Goal: Obtain resource: Obtain resource

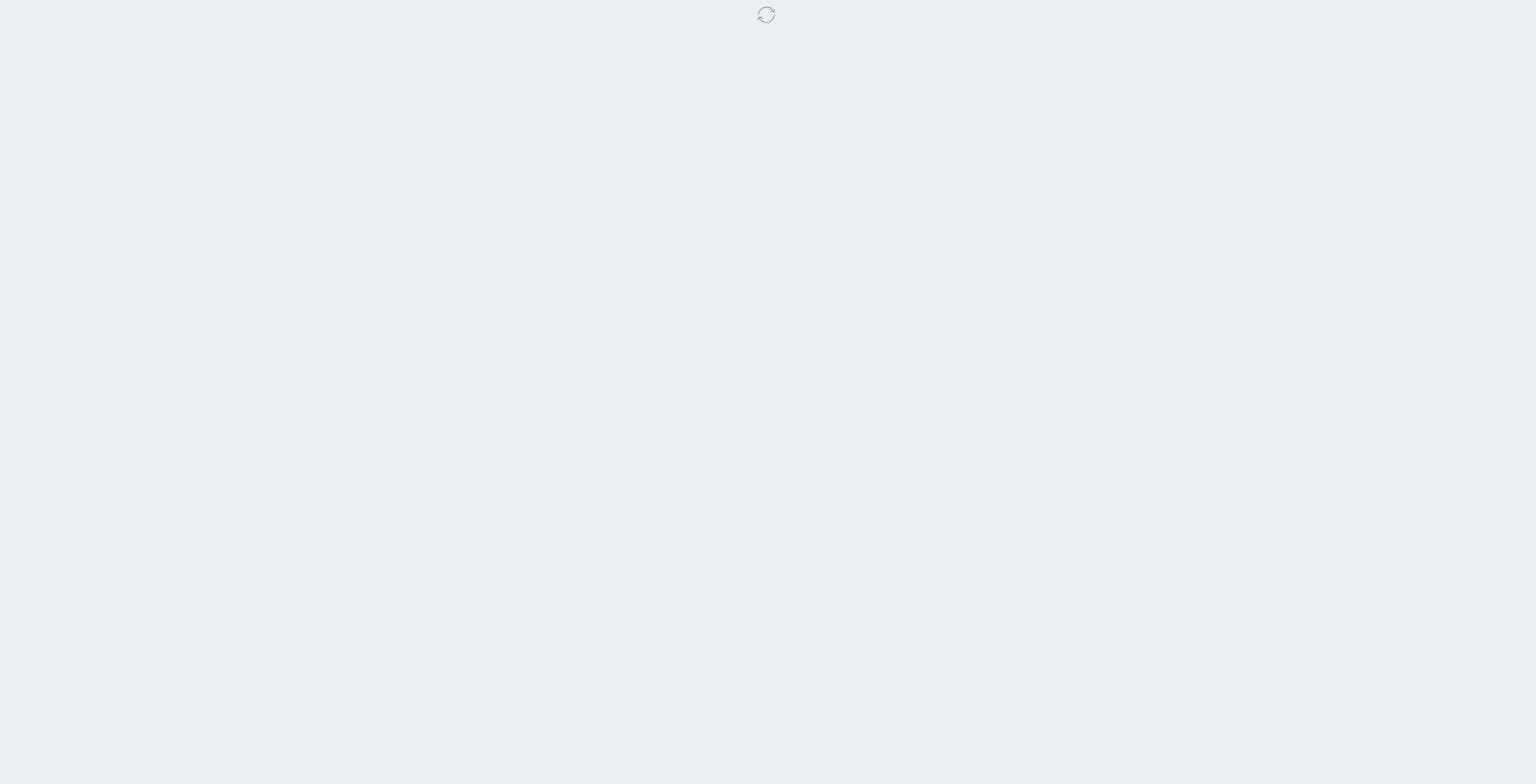
click at [522, 390] on body at bounding box center [768, 392] width 1536 height 784
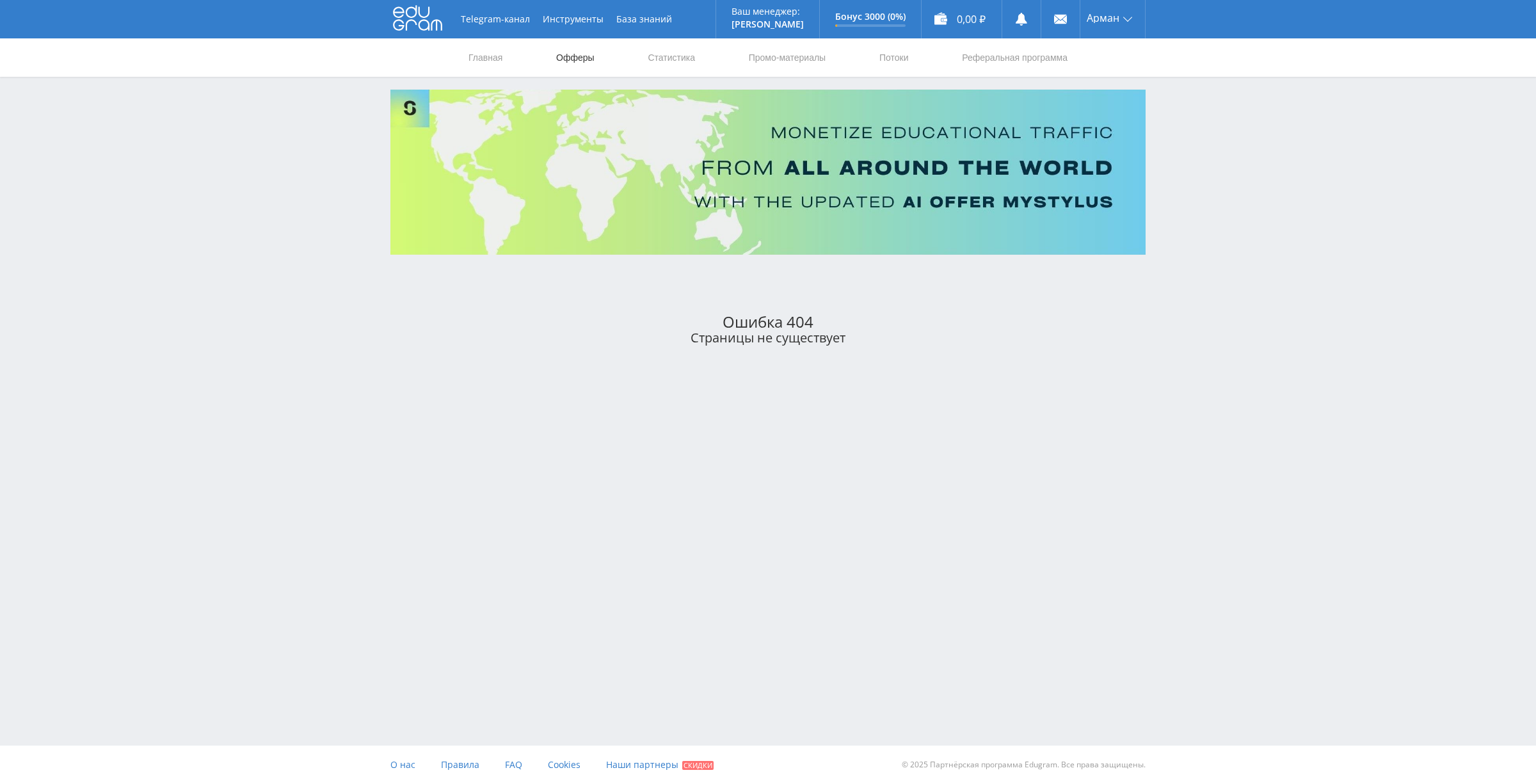
click at [579, 57] on link "Офферы" at bounding box center [576, 57] width 41 height 38
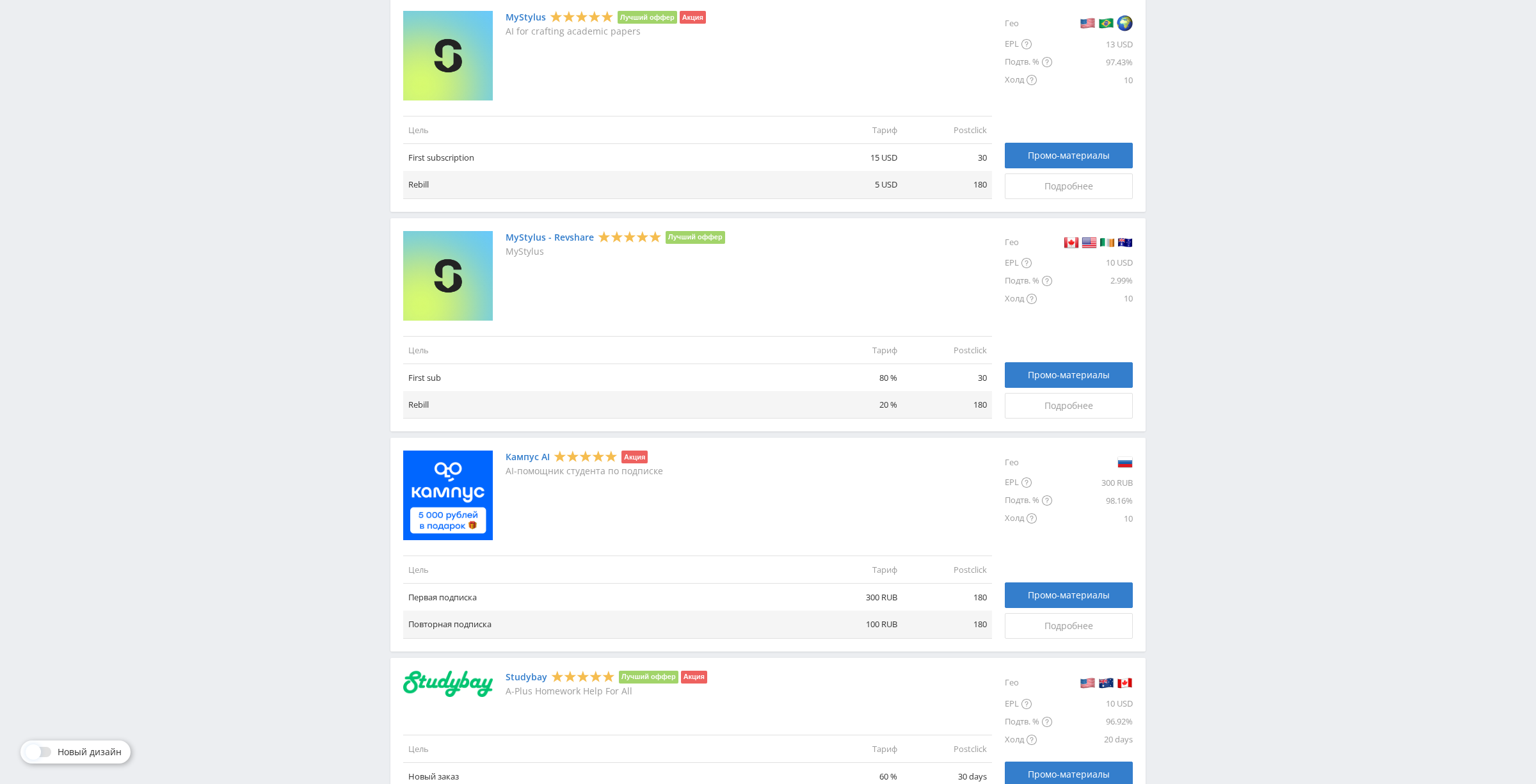
scroll to position [461, 0]
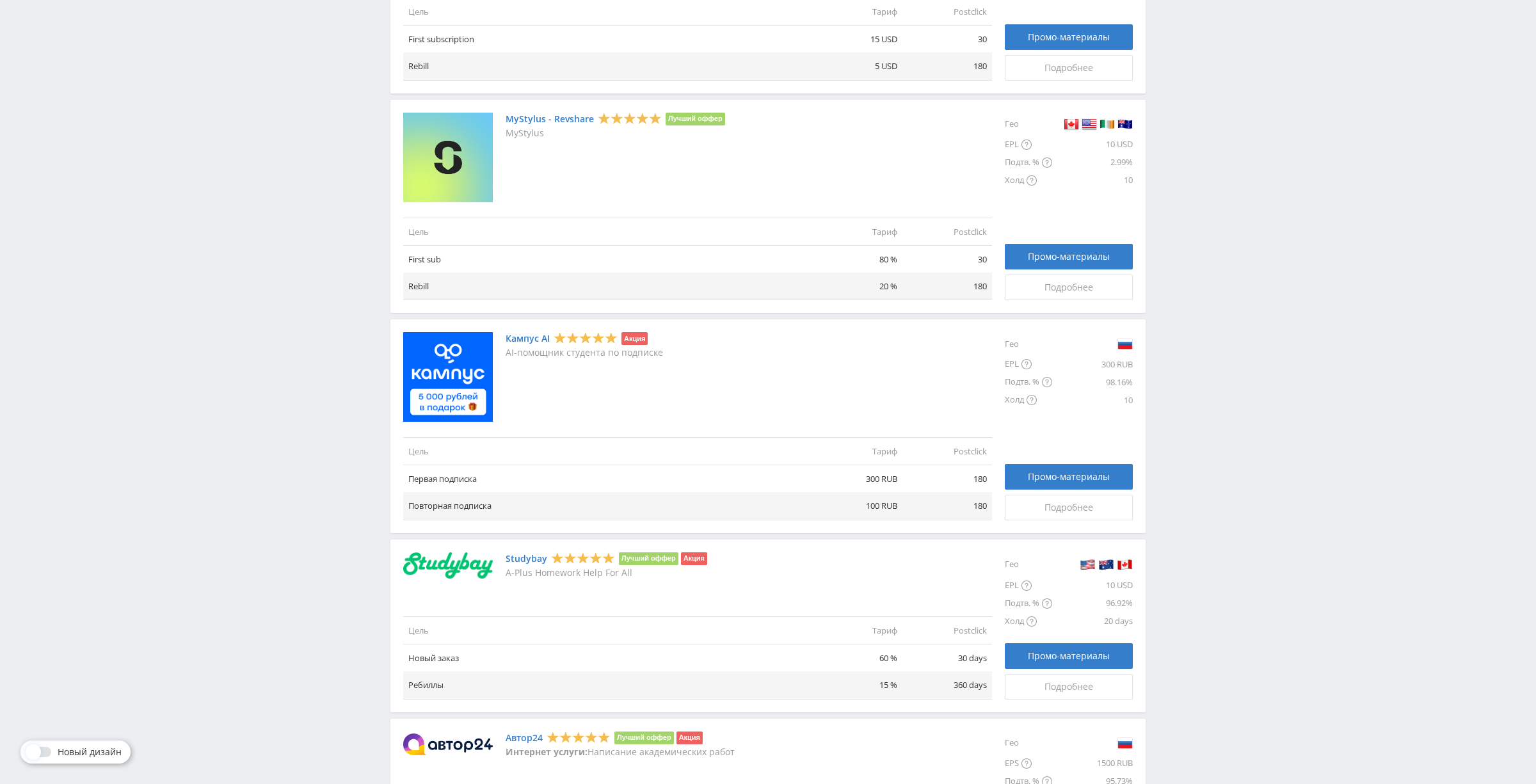
click at [532, 340] on link "Кампус AI" at bounding box center [527, 339] width 44 height 10
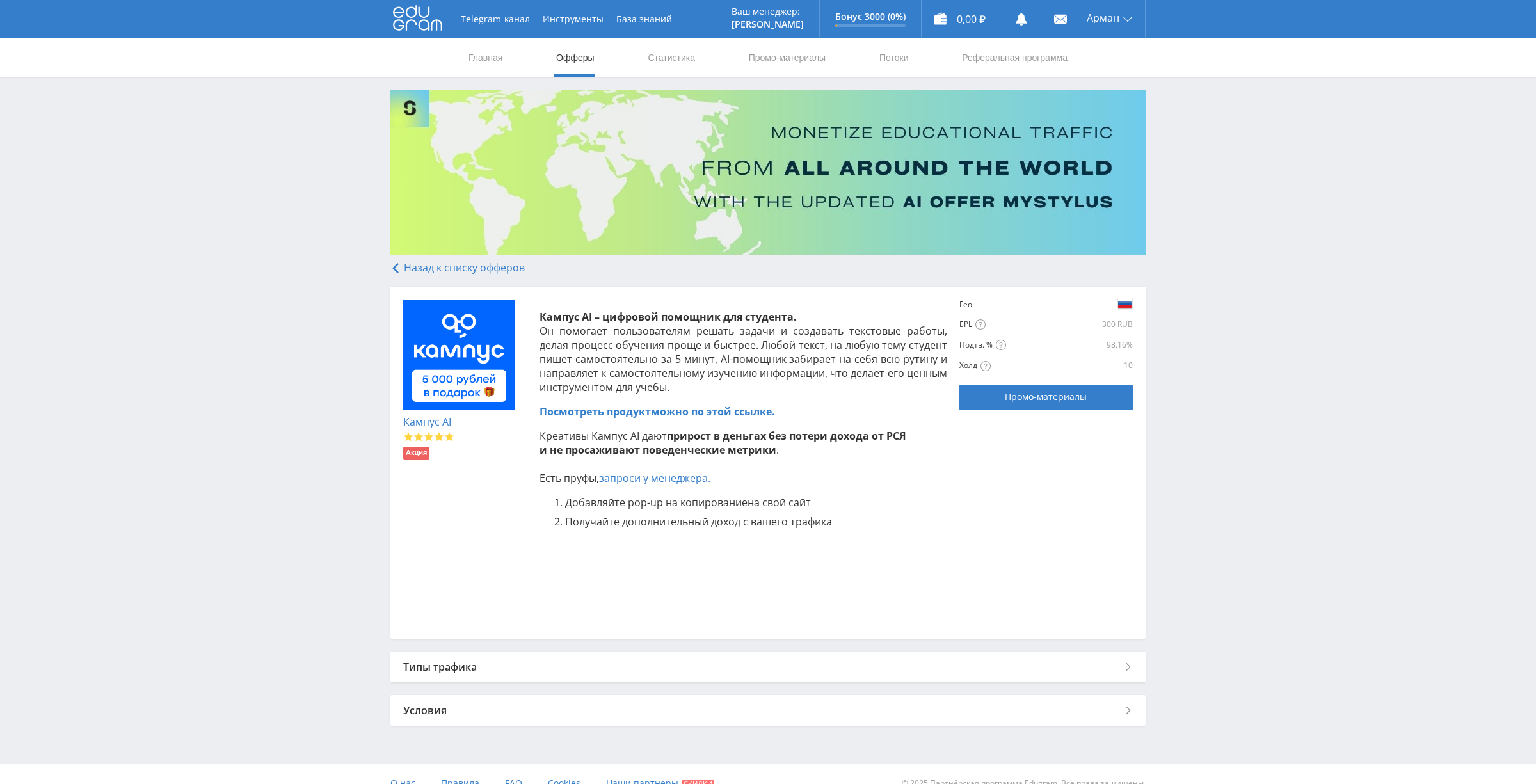
scroll to position [18, 0]
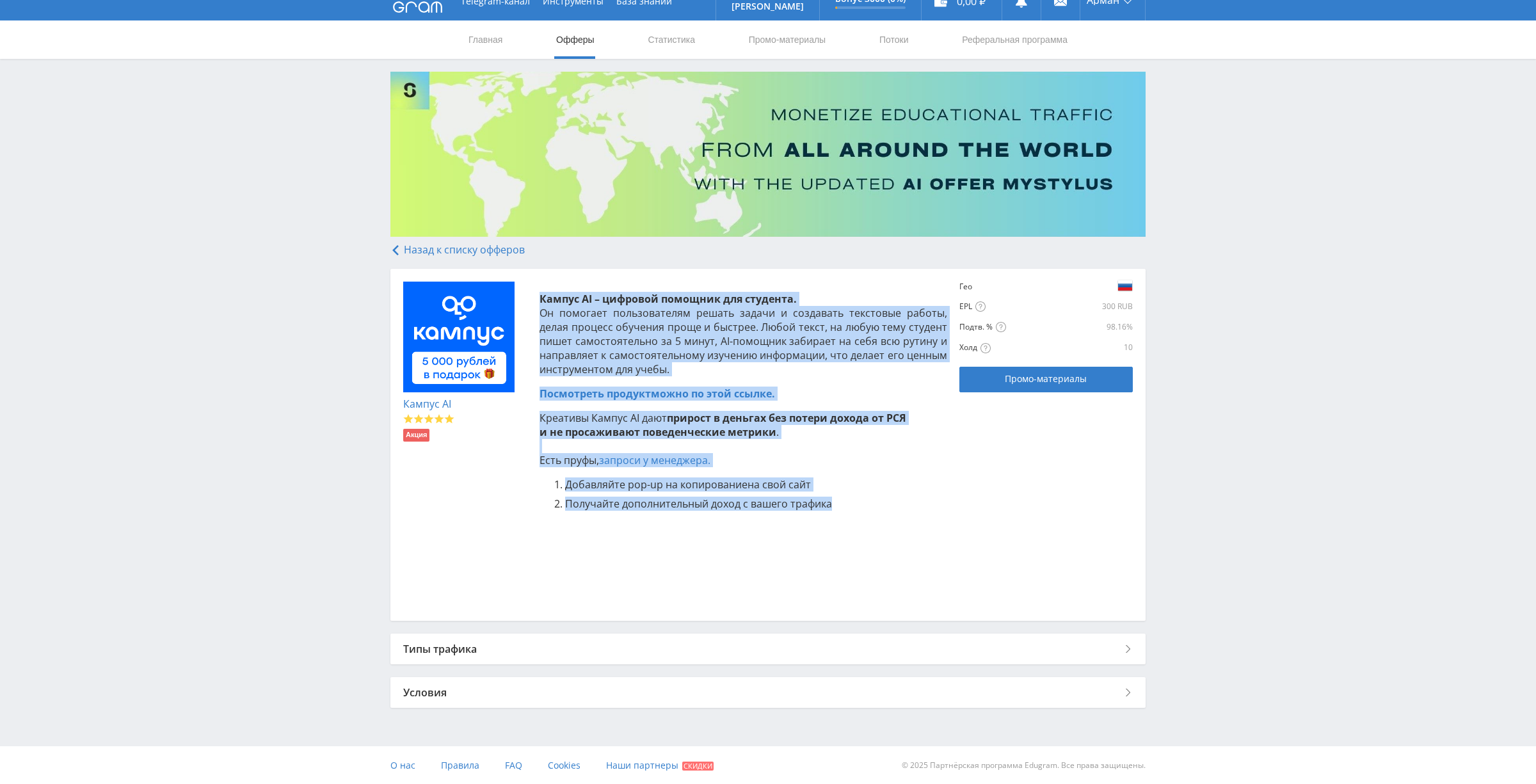
drag, startPoint x: 849, startPoint y: 505, endPoint x: 529, endPoint y: 294, distance: 383.3
click at [529, 294] on div "Кампус AI – цифровой помощник для студента. Он помогает пользователям решать за…" at bounding box center [737, 444] width 421 height 326
copy div "Кампус AI – цифровой помощник для студента. Он помогает пользователям решать за…"
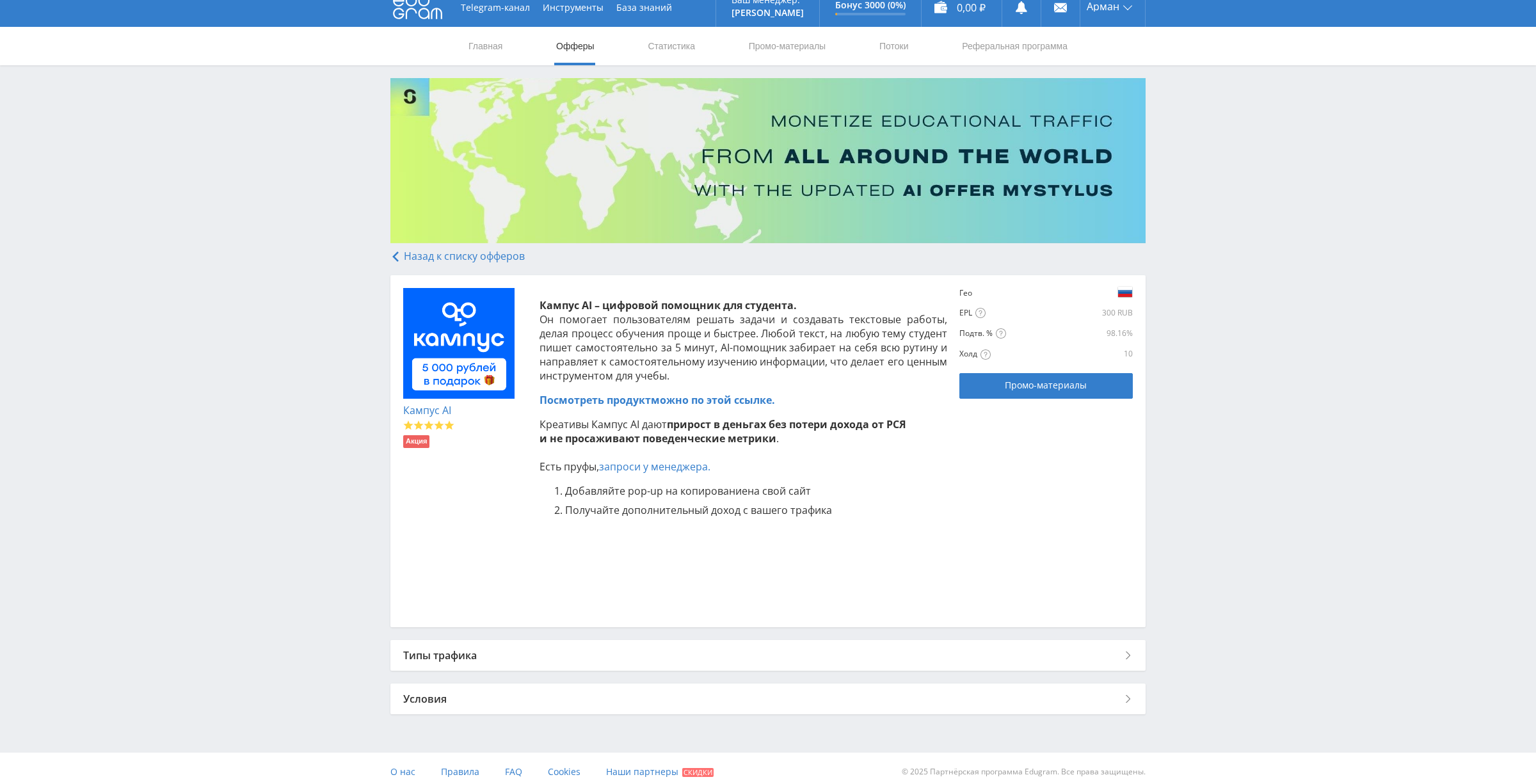
click at [721, 310] on p "Кампус AI – цифровой помощник для студента. Он помогает пользователям решать за…" at bounding box center [743, 340] width 407 height 84
drag, startPoint x: 801, startPoint y: 308, endPoint x: 497, endPoint y: 308, distance: 304.0
click at [498, 307] on div "Кампус AI Акция Кампус AI – цифровой помощник для студента. Он помогает пользов…" at bounding box center [768, 451] width 730 height 326
copy div "Кампус AI Акция Кампус AI – цифровой помощник для студента."
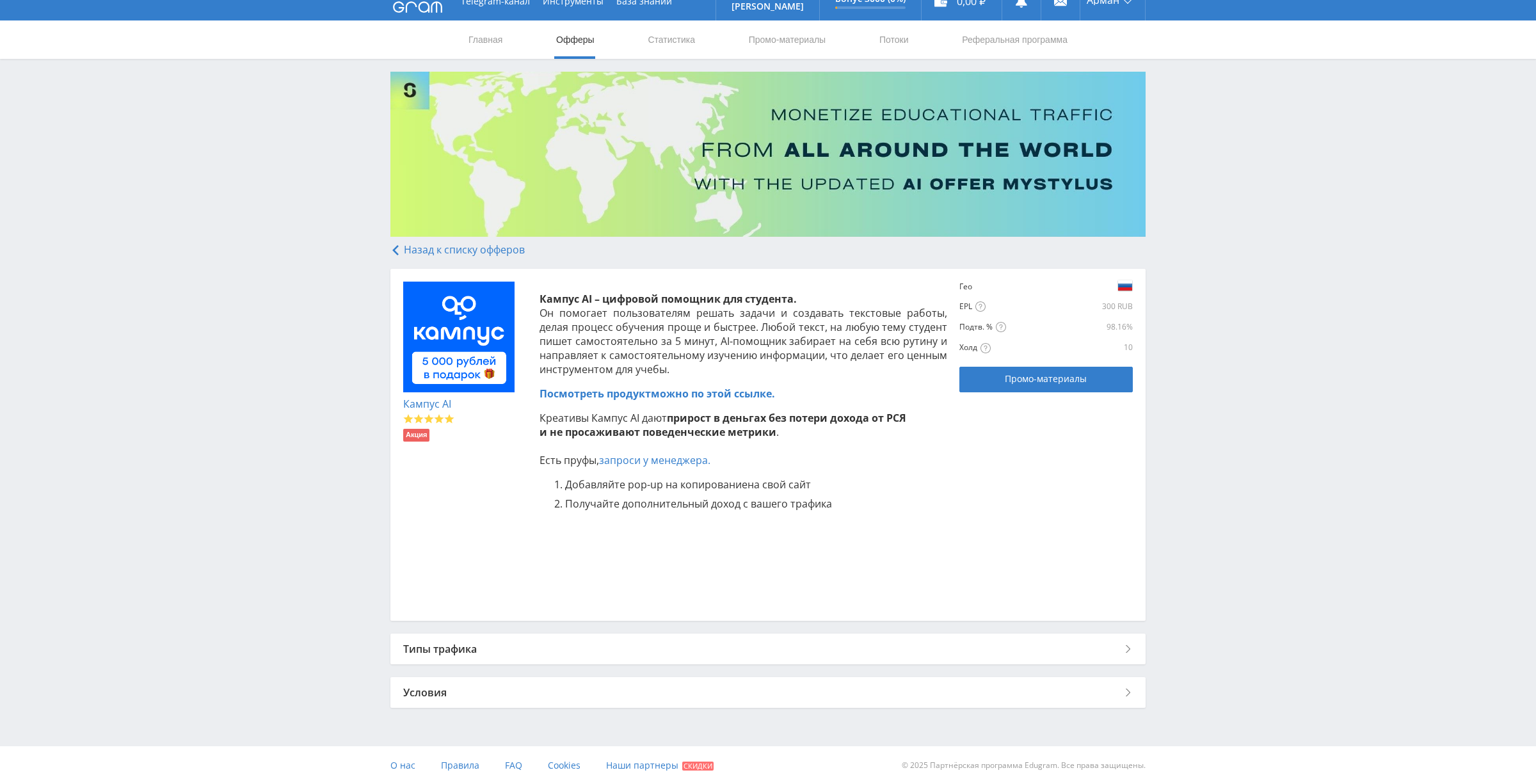
click at [489, 701] on div "Условия" at bounding box center [768, 692] width 756 height 30
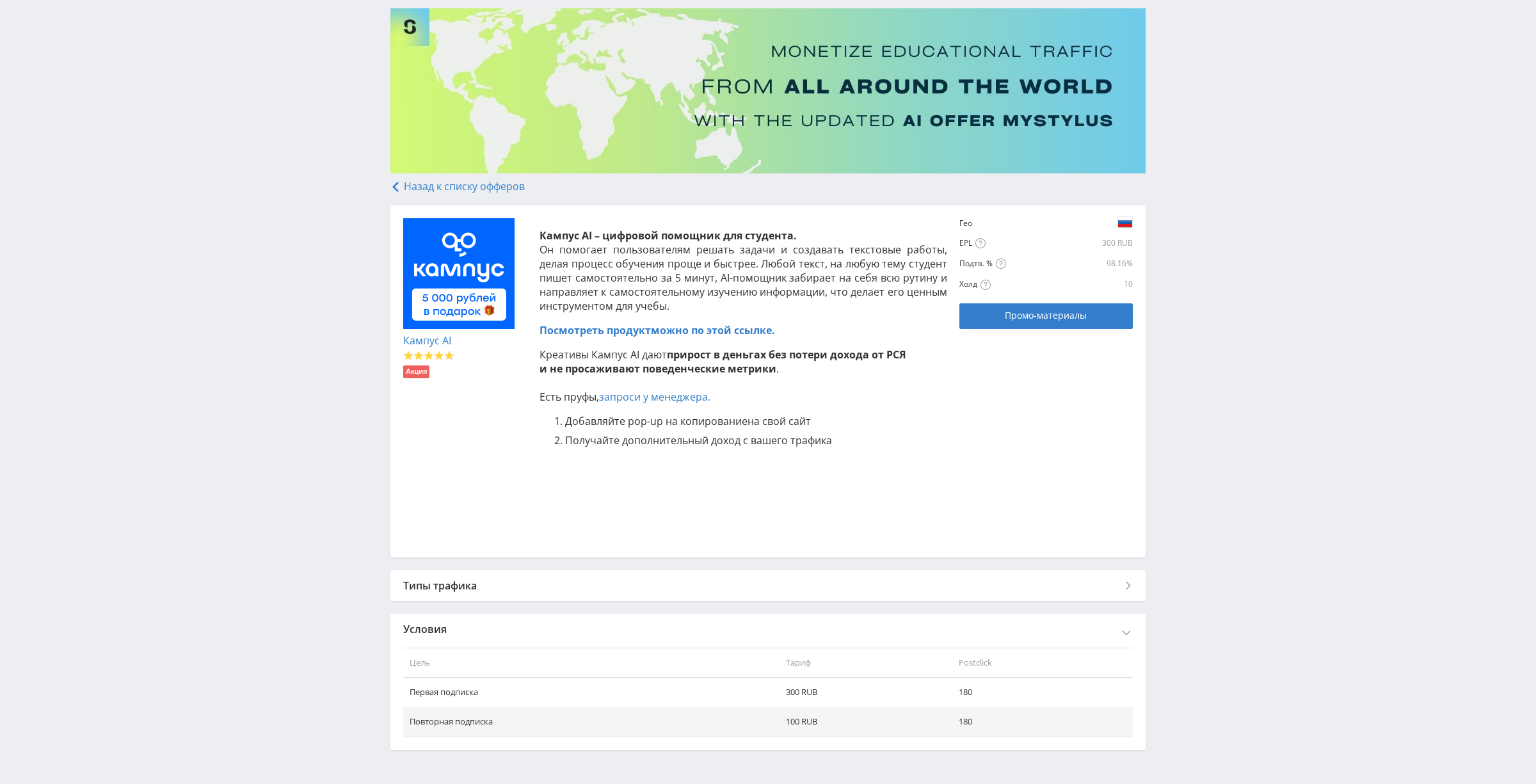
scroll to position [125, 0]
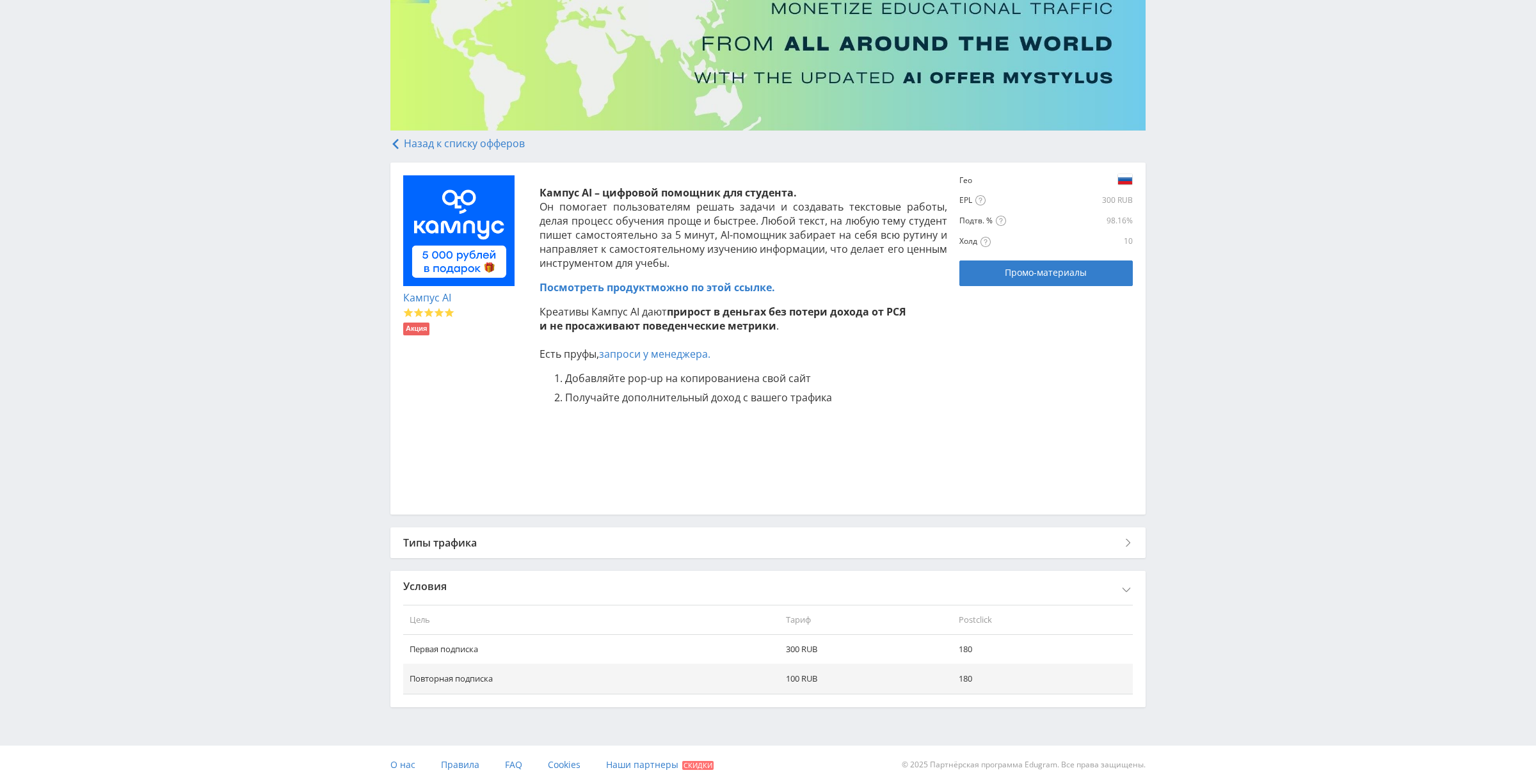
click at [477, 543] on div "Типы трафика" at bounding box center [768, 542] width 756 height 30
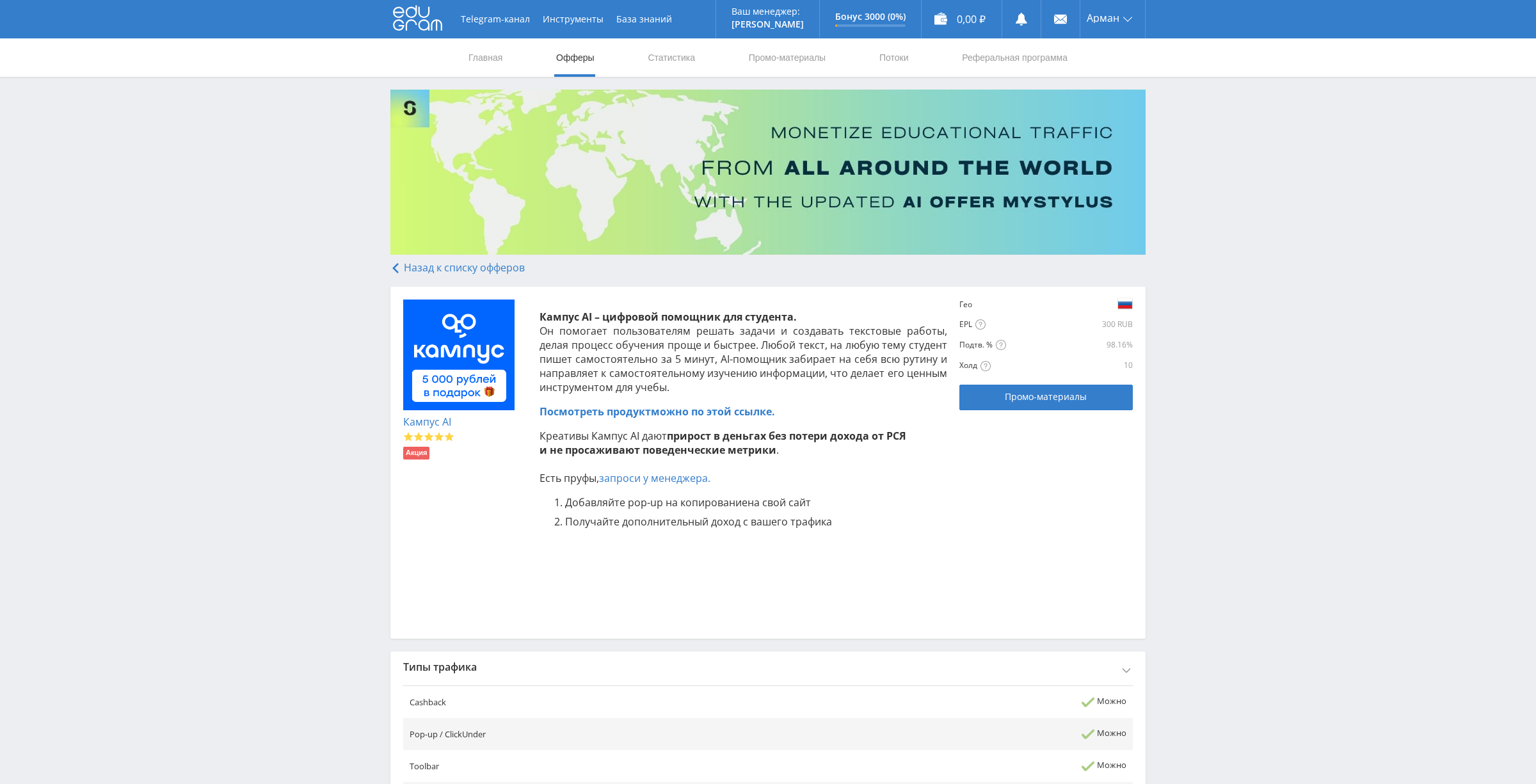
scroll to position [0, 0]
